Goal: Transaction & Acquisition: Purchase product/service

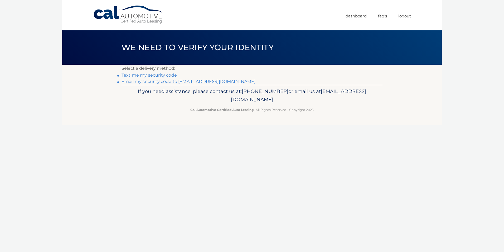
click at [165, 80] on link "Email my security code to [EMAIL_ADDRESS][DOMAIN_NAME]" at bounding box center [189, 81] width 134 height 5
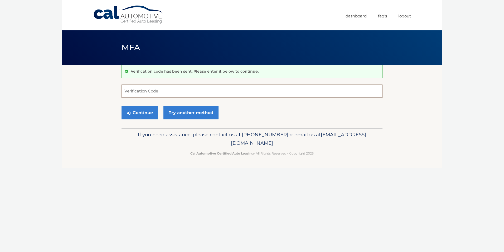
click at [152, 92] on input "Verification Code" at bounding box center [252, 90] width 261 height 13
drag, startPoint x: 14, startPoint y: 167, endPoint x: 8, endPoint y: 160, distance: 9.3
click at [15, 166] on body "Cal Automotive Menu Dashboard FAQ's Logout MFA" at bounding box center [252, 126] width 504 height 252
click at [141, 93] on input "Verification Code" at bounding box center [252, 90] width 261 height 13
type input "965837"
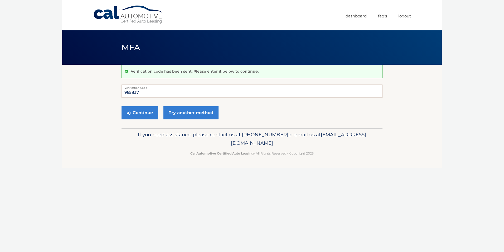
drag, startPoint x: 246, startPoint y: 173, endPoint x: 166, endPoint y: 134, distance: 88.7
click at [246, 172] on div "Cal Automotive Menu Dashboard FAQ's Logout MFA" at bounding box center [252, 126] width 380 height 252
click at [206, 115] on link "Try another method" at bounding box center [190, 112] width 55 height 13
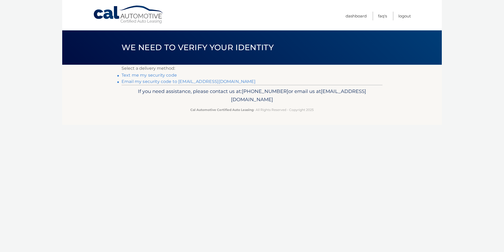
click at [202, 79] on link "Email my security code to a*********@rewash.com" at bounding box center [189, 81] width 134 height 5
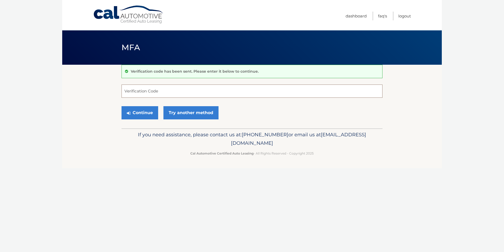
click at [165, 91] on input "Verification Code" at bounding box center [252, 90] width 261 height 13
click at [176, 155] on p "Cal Automotive Certified Auto Leasing - All Rights Reserved - Copyright 2025" at bounding box center [252, 153] width 254 height 6
click at [148, 90] on input "Verification Code" at bounding box center [252, 90] width 261 height 13
type input "213635"
click at [61, 110] on body "Cal Automotive Menu Dashboard FAQ's Logout MFA" at bounding box center [252, 126] width 504 height 252
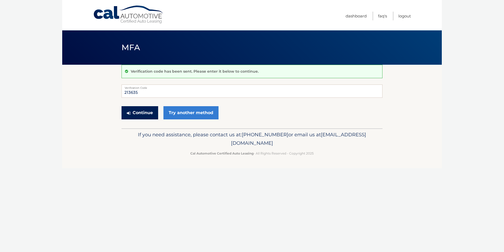
click at [136, 111] on button "Continue" at bounding box center [140, 112] width 37 height 13
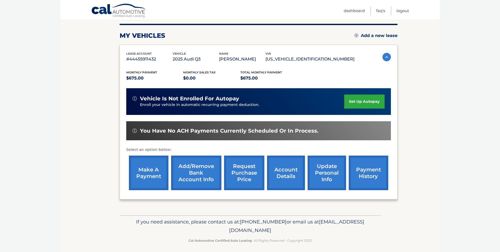
scroll to position [68, 0]
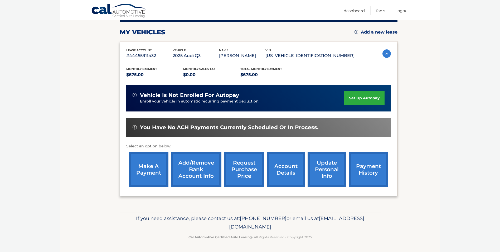
click at [146, 160] on link "make a payment" at bounding box center [149, 169] width 40 height 35
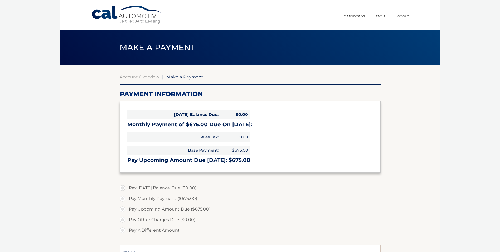
select select "ZmE2MzM1ZjMtNWUwNS00ODc4LWIxZDYtNmZkODlmMjJmYTkw"
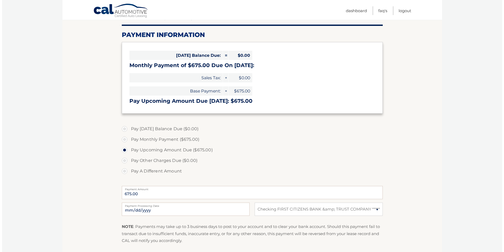
scroll to position [79, 0]
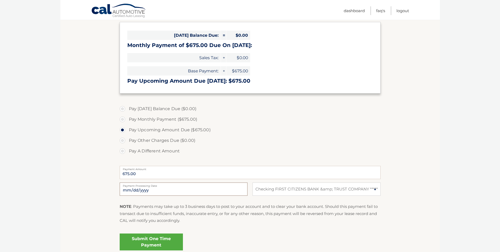
click at [132, 189] on input "2025-10-10" at bounding box center [184, 188] width 128 height 13
type input "2025-10-15"
click at [151, 238] on link "Submit One Time Payment" at bounding box center [151, 241] width 63 height 17
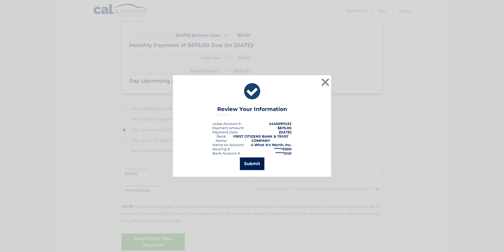
click at [255, 163] on button "Submit" at bounding box center [252, 163] width 25 height 13
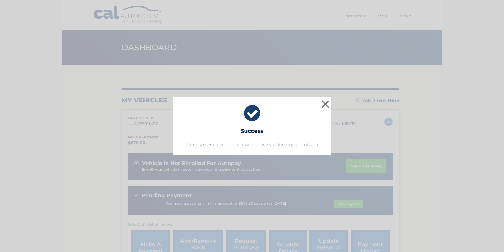
click at [407, 109] on div "× Success Your payment is being processed. Thank you for your submission." at bounding box center [252, 125] width 500 height 57
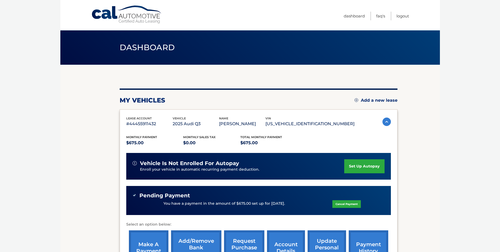
click at [199, 202] on p "You have a payment in the amount of $675.00 set up for [DATE]." at bounding box center [224, 203] width 122 height 6
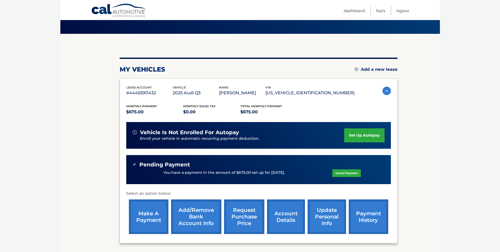
scroll to position [78, 0]
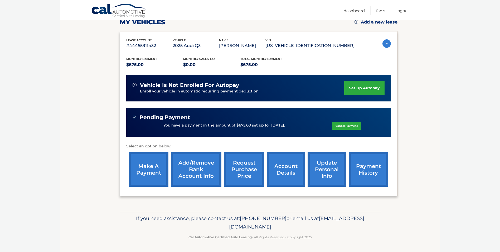
click at [361, 169] on link "payment history" at bounding box center [369, 169] width 40 height 35
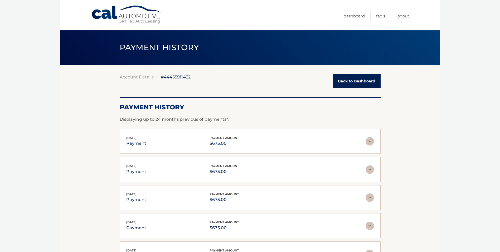
click at [370, 140] on img at bounding box center [370, 141] width 8 height 8
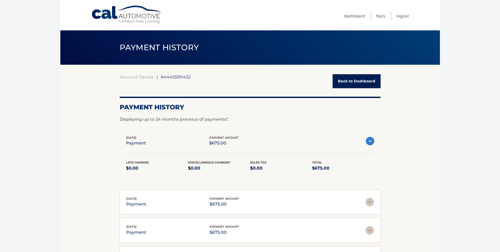
click at [371, 142] on img at bounding box center [370, 141] width 8 height 8
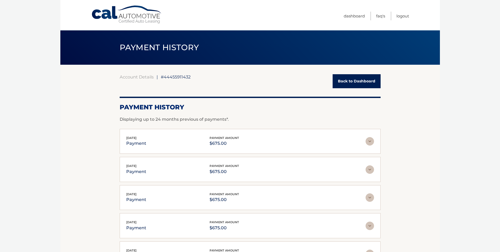
click at [361, 80] on link "Back to Dashboard" at bounding box center [357, 81] width 48 height 14
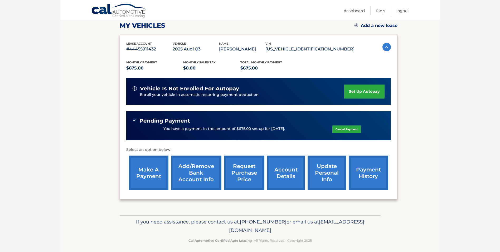
scroll to position [78, 0]
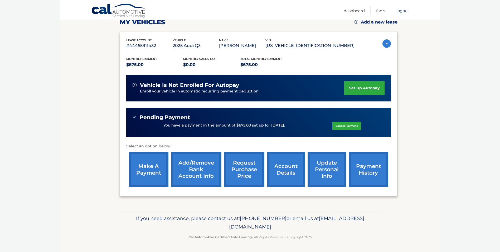
click at [405, 8] on link "Logout" at bounding box center [403, 10] width 13 height 9
